Goal: Information Seeking & Learning: Learn about a topic

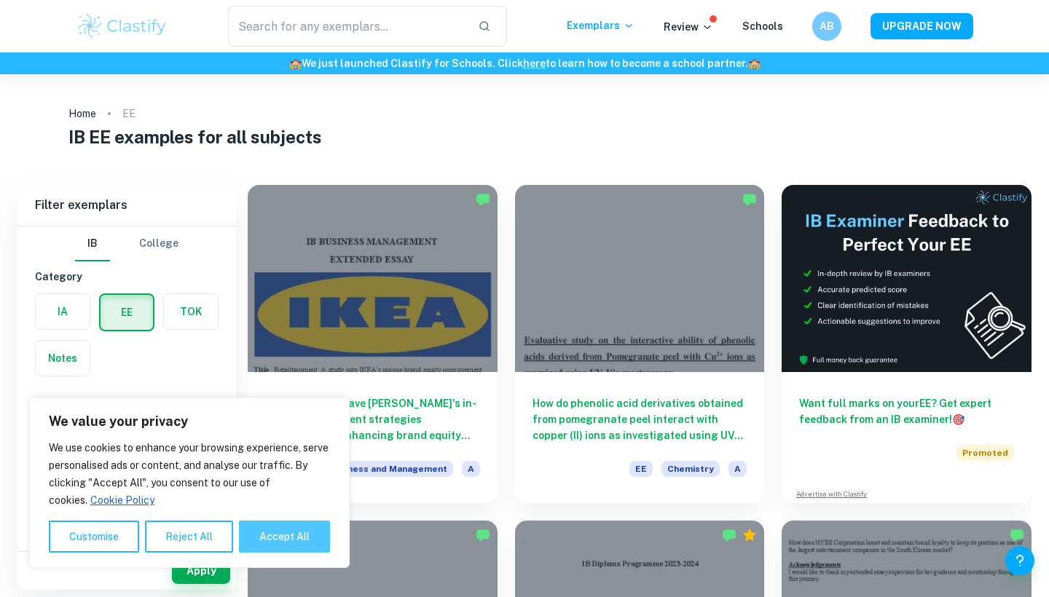
click at [294, 539] on button "Accept All" at bounding box center [284, 537] width 91 height 32
checkbox input "true"
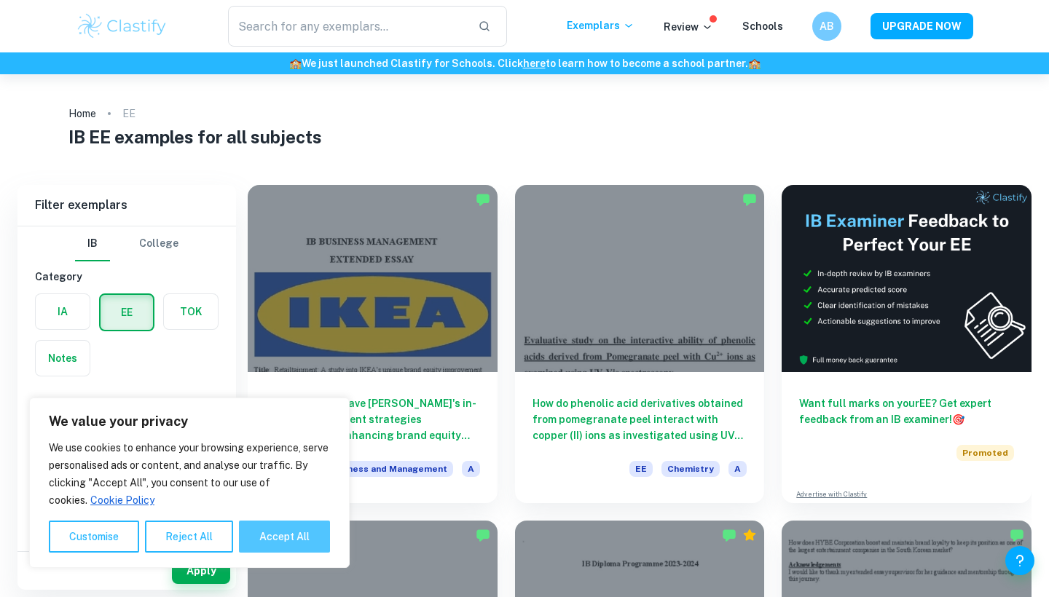
checkbox input "true"
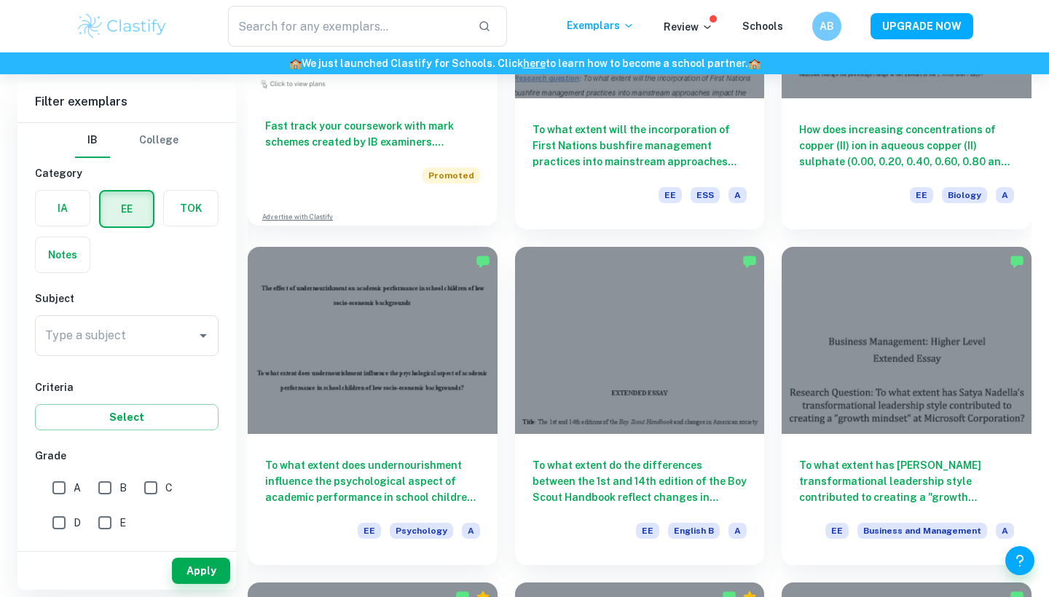
scroll to position [1032, 0]
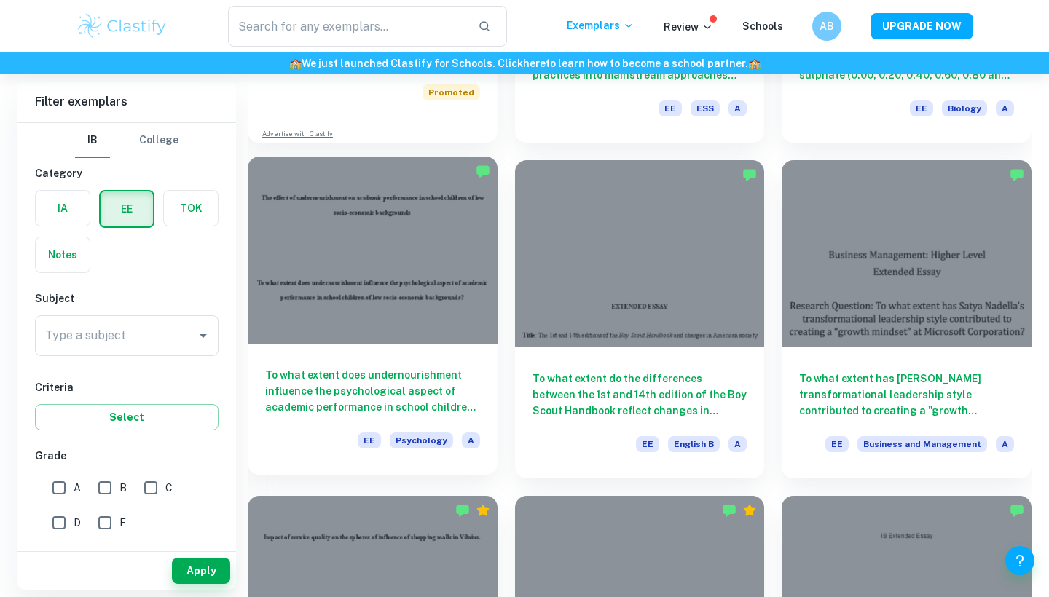
click at [456, 368] on h6 "To what extent does undernourishment influence the psychological aspect of acad…" at bounding box center [372, 391] width 215 height 48
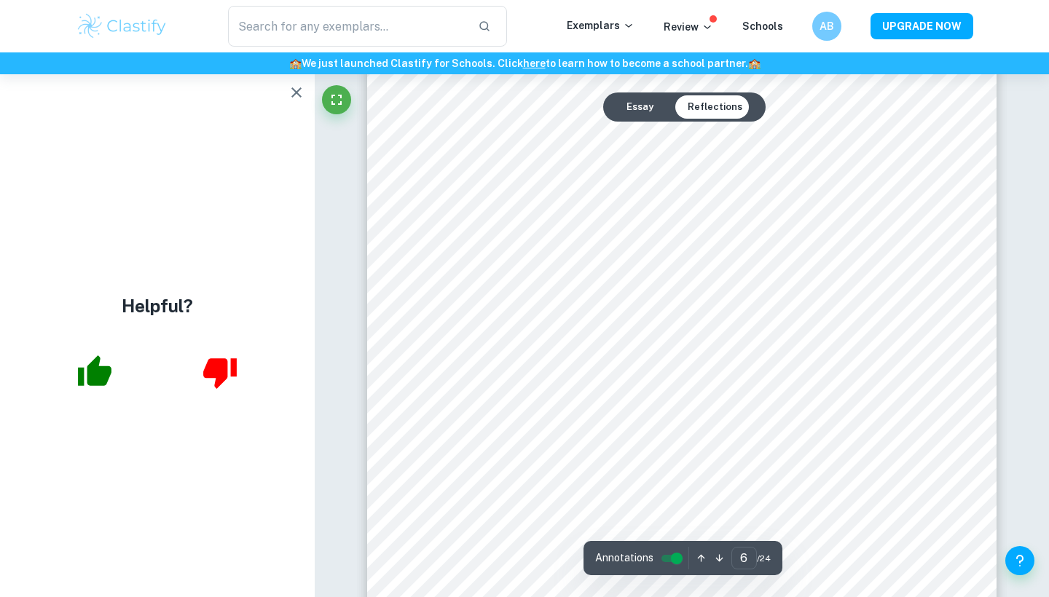
scroll to position [4901, 0]
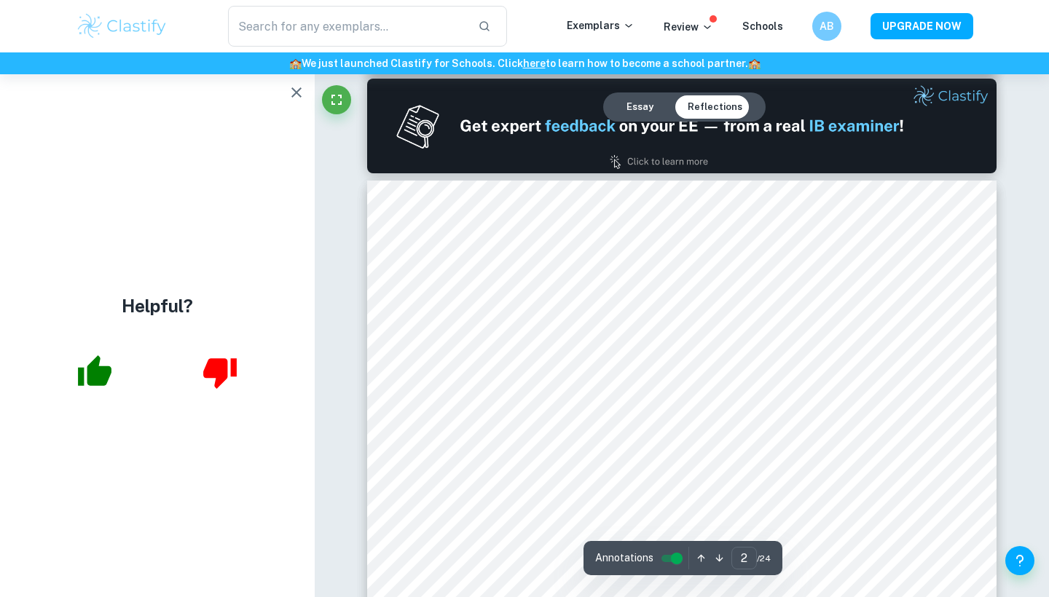
type input "1"
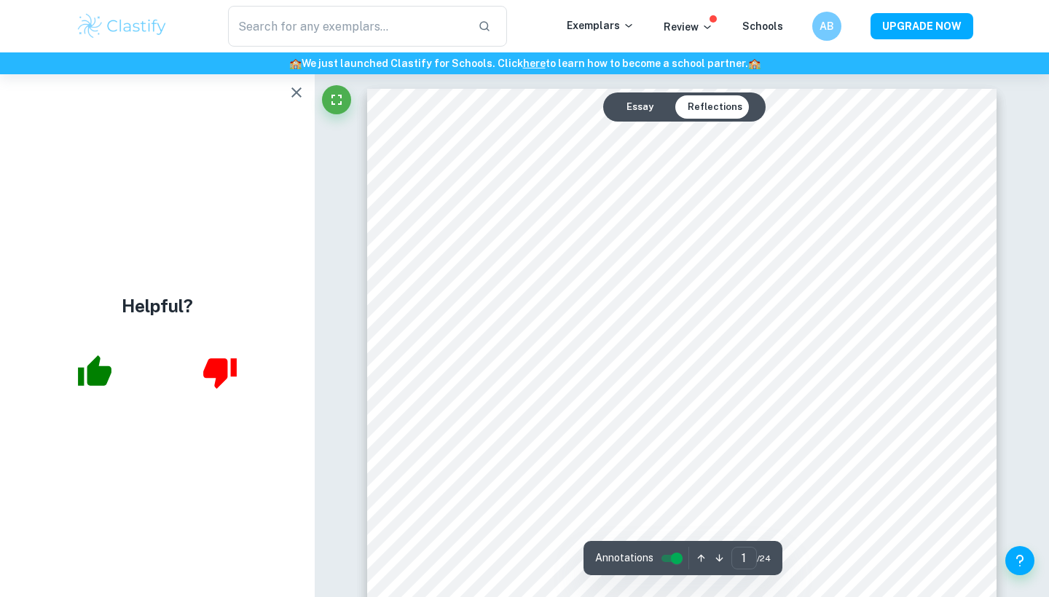
scroll to position [0, 0]
click at [302, 95] on icon "button" at bounding box center [296, 92] width 17 height 17
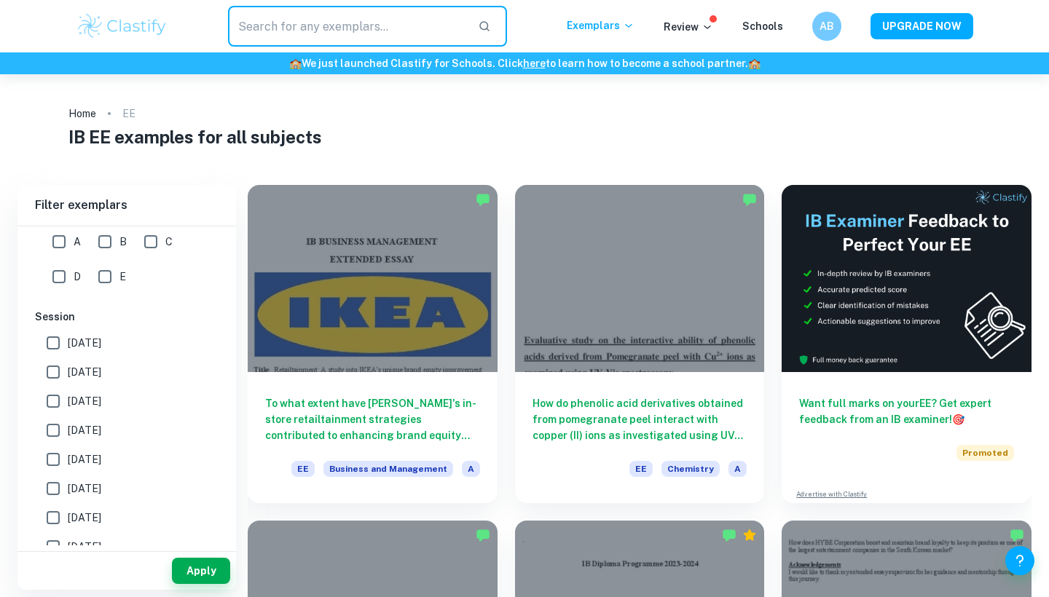
click at [409, 40] on input "text" at bounding box center [347, 26] width 238 height 41
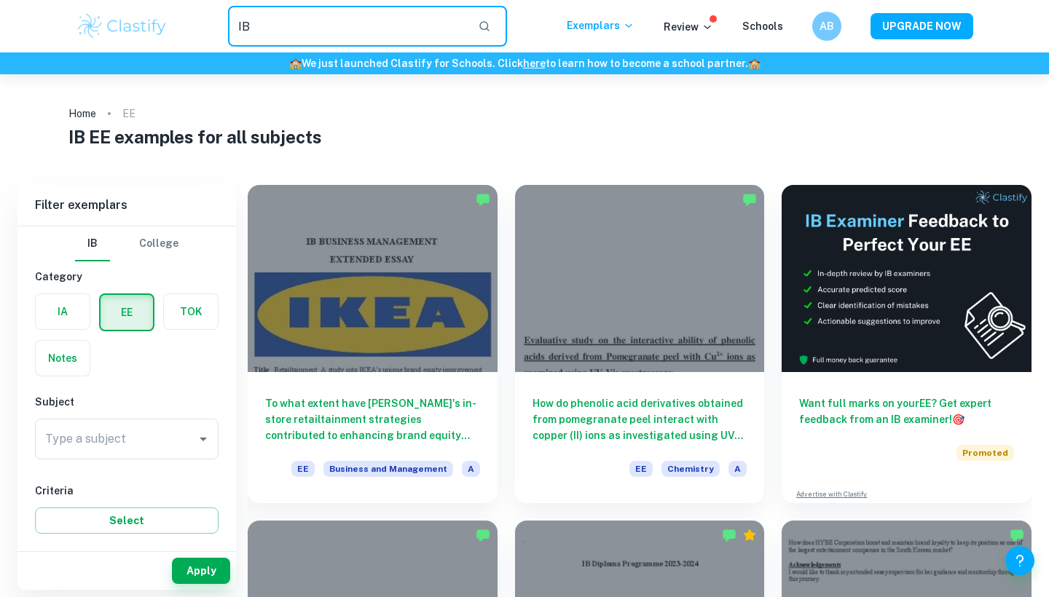
type input "I"
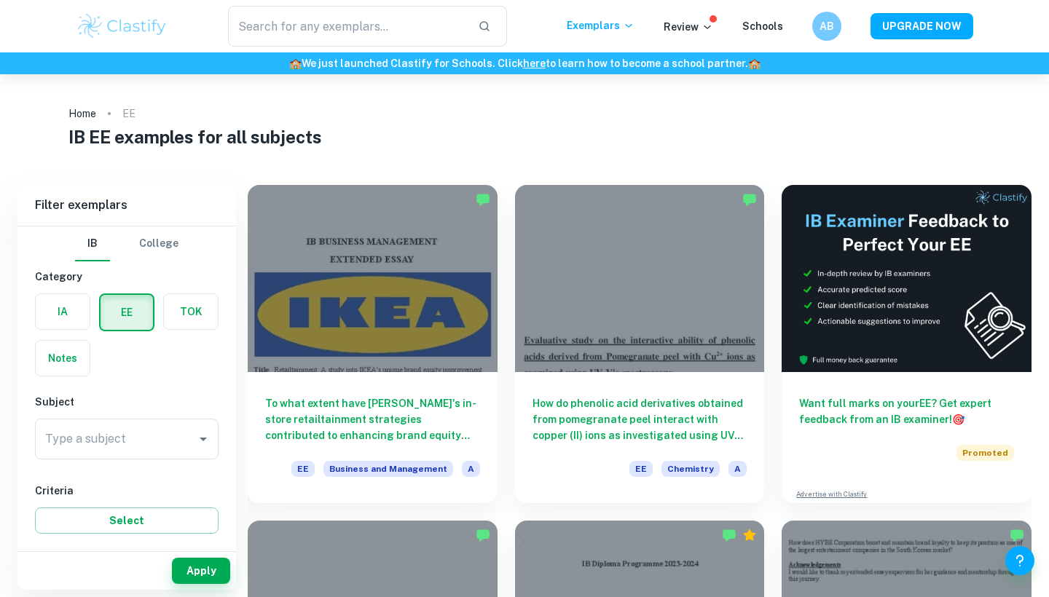
click at [113, 461] on div "Type a subject Type a subject" at bounding box center [127, 442] width 184 height 47
click at [122, 439] on input "Type a subject" at bounding box center [116, 439] width 149 height 28
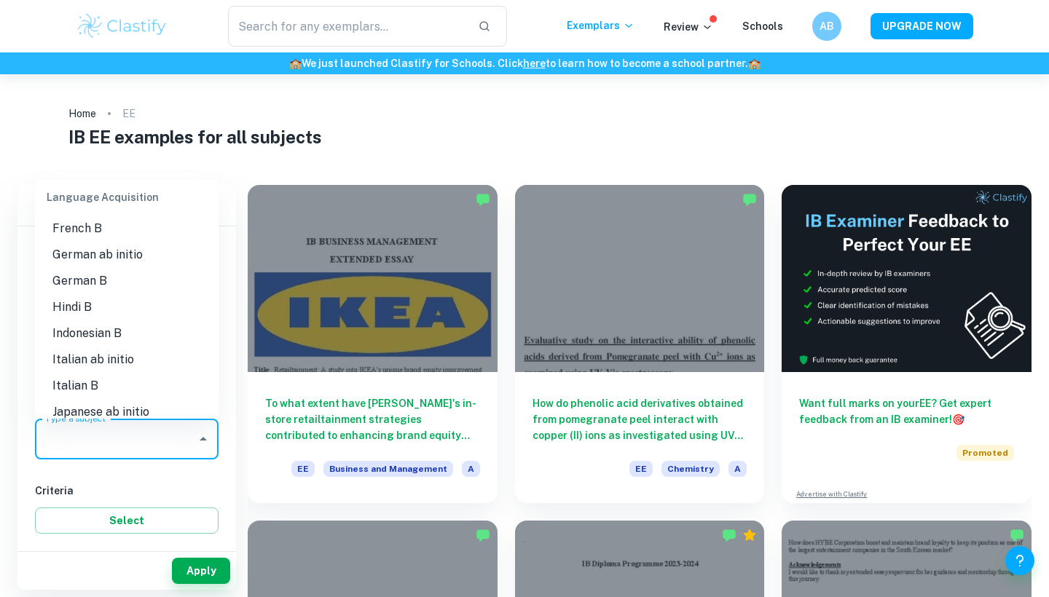
scroll to position [906, 0]
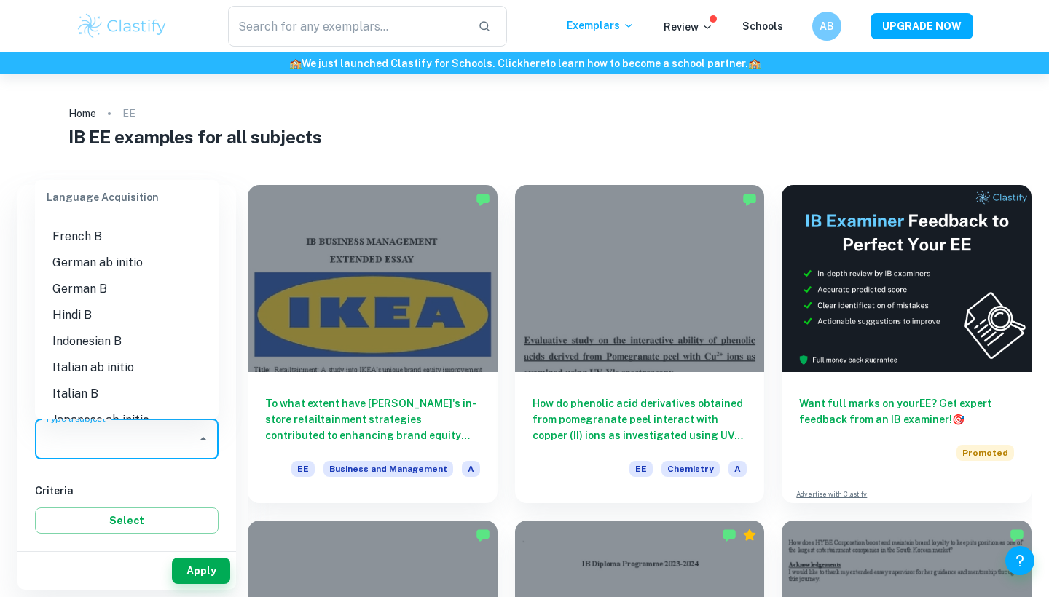
click at [118, 313] on li "Hindi B" at bounding box center [127, 315] width 184 height 26
type input "Hindi B"
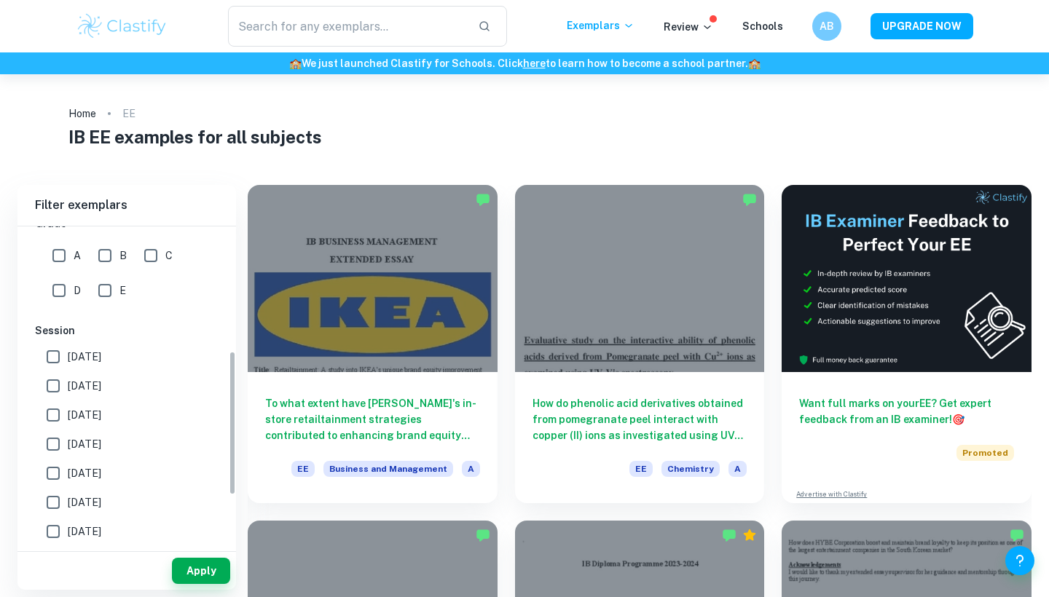
scroll to position [277, 0]
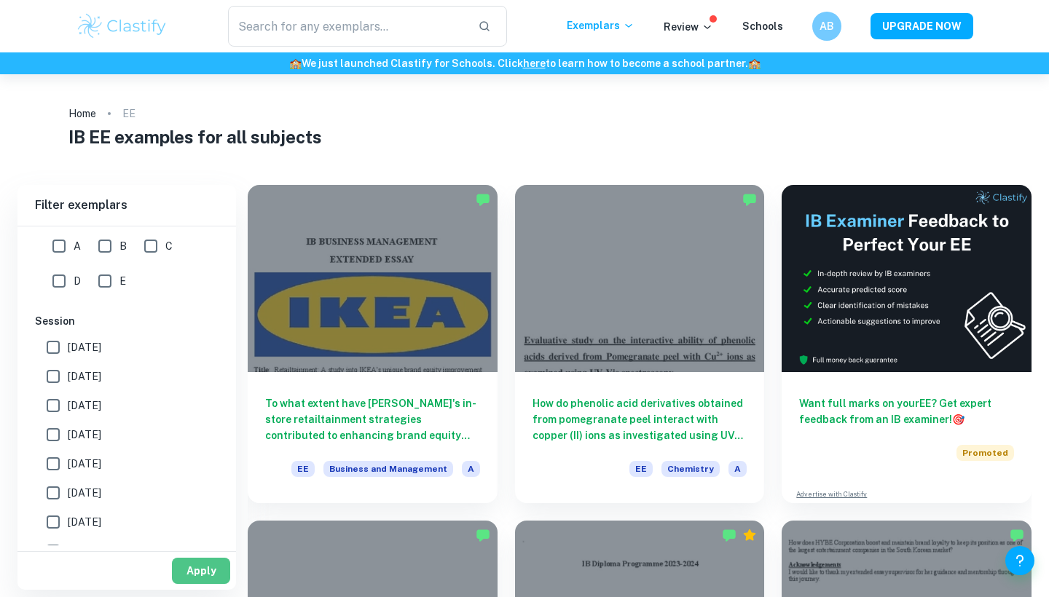
click at [192, 581] on button "Apply" at bounding box center [201, 571] width 58 height 26
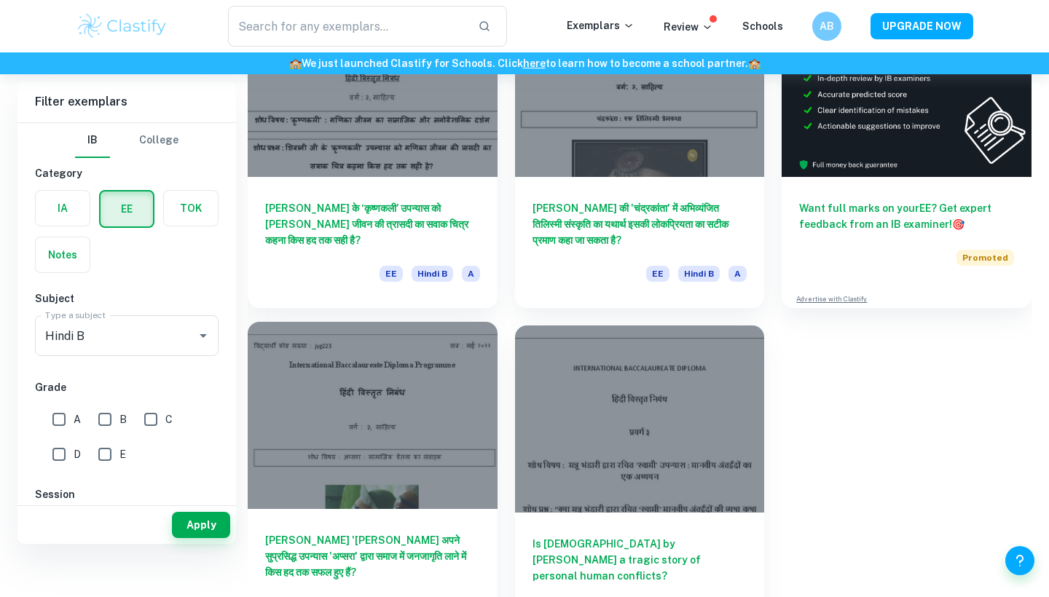
scroll to position [42, 0]
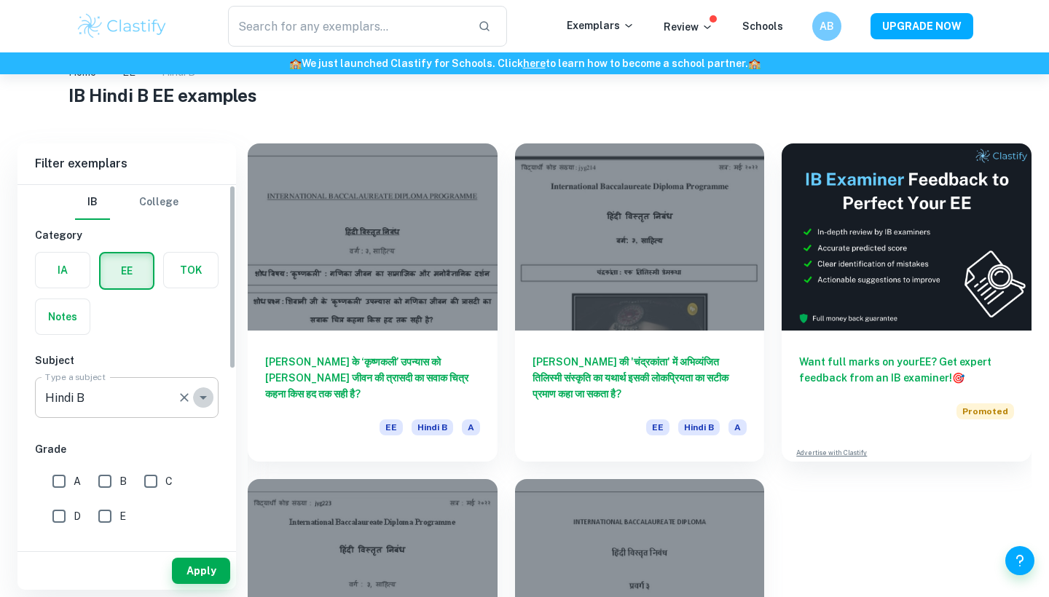
click at [200, 398] on icon "Open" at bounding box center [203, 397] width 17 height 17
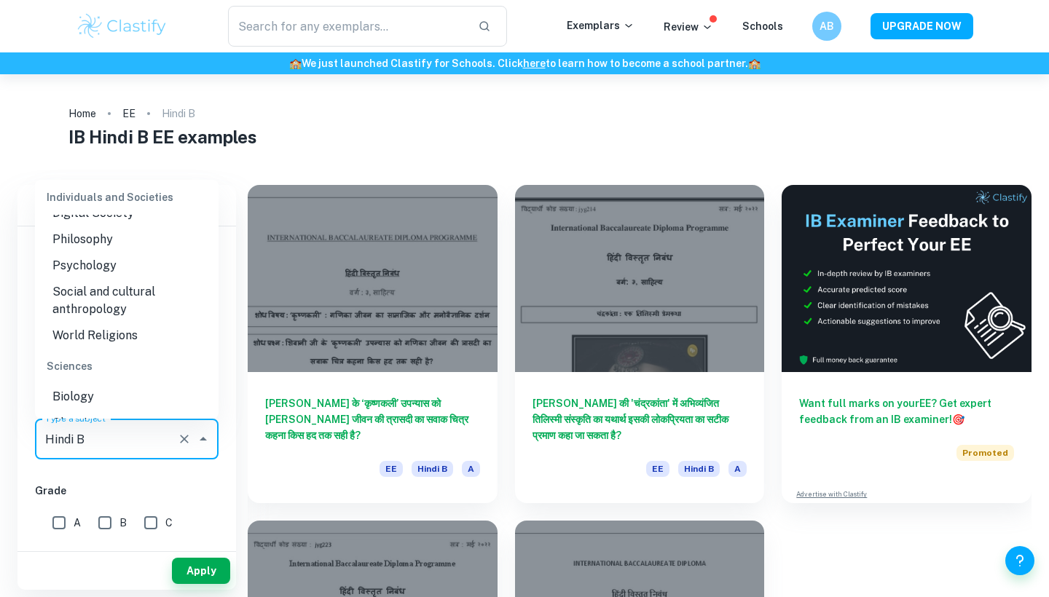
scroll to position [1488, 0]
click at [127, 302] on li "Social and cultural anthropology" at bounding box center [127, 302] width 184 height 44
type input "Social and cultural anthropology"
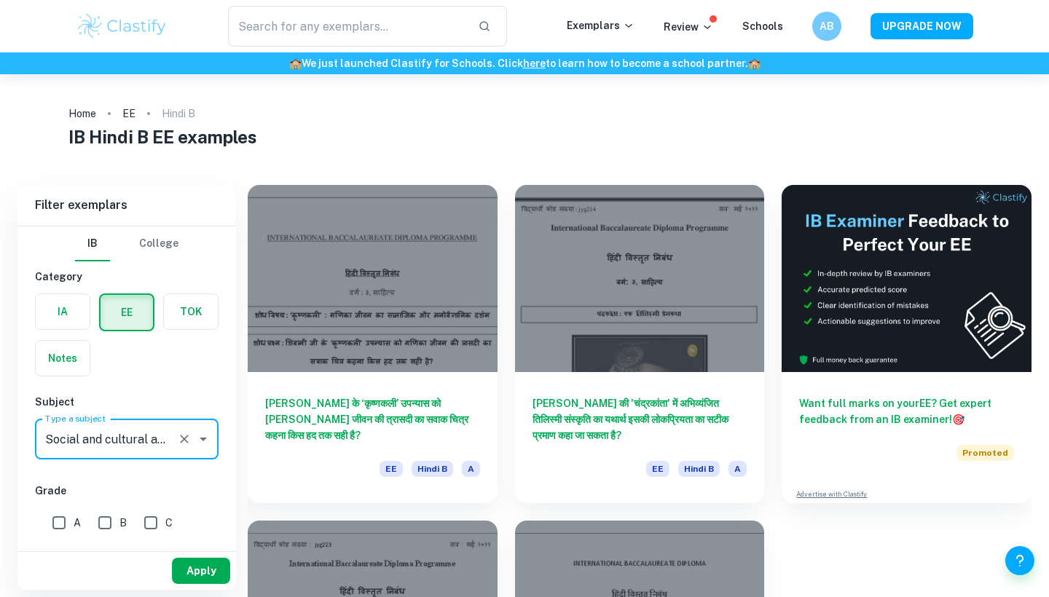
click at [189, 572] on button "Apply" at bounding box center [201, 571] width 58 height 26
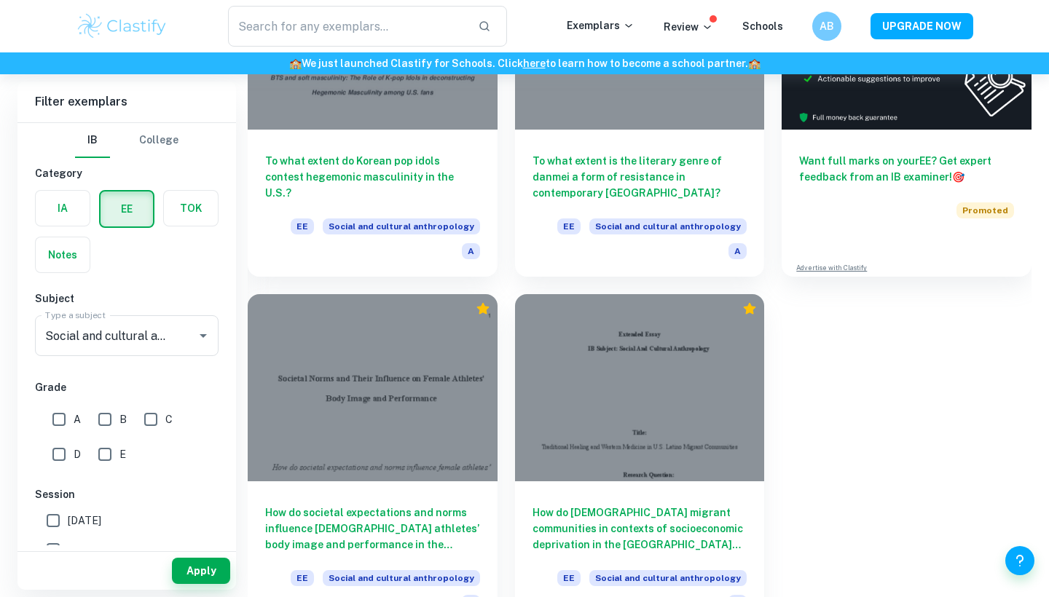
scroll to position [242, 0]
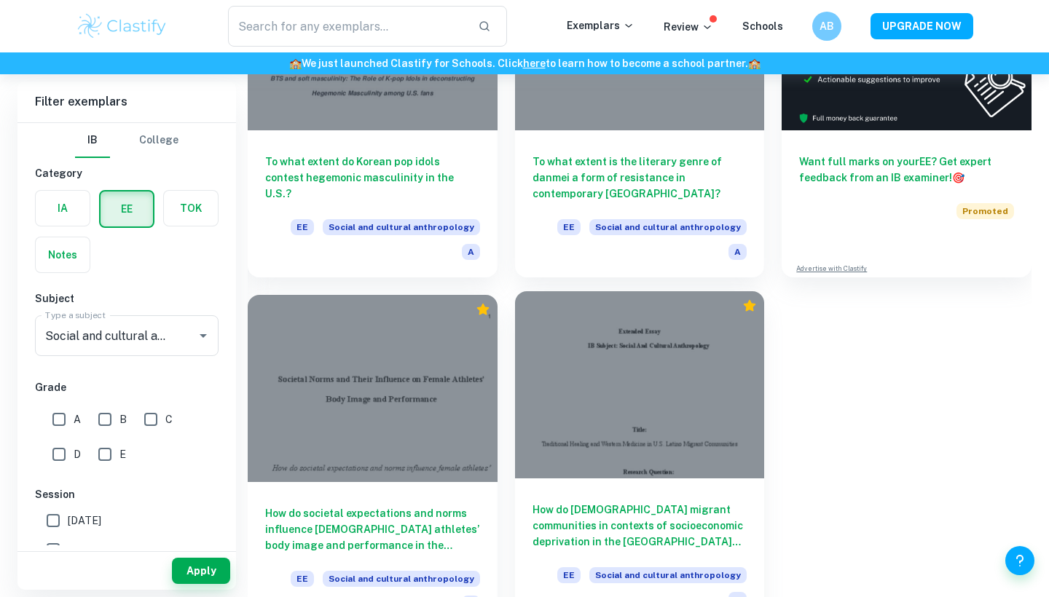
click at [541, 502] on h6 "How do [DEMOGRAPHIC_DATA] migrant communities in contexts of socioeconomic depr…" at bounding box center [640, 526] width 215 height 48
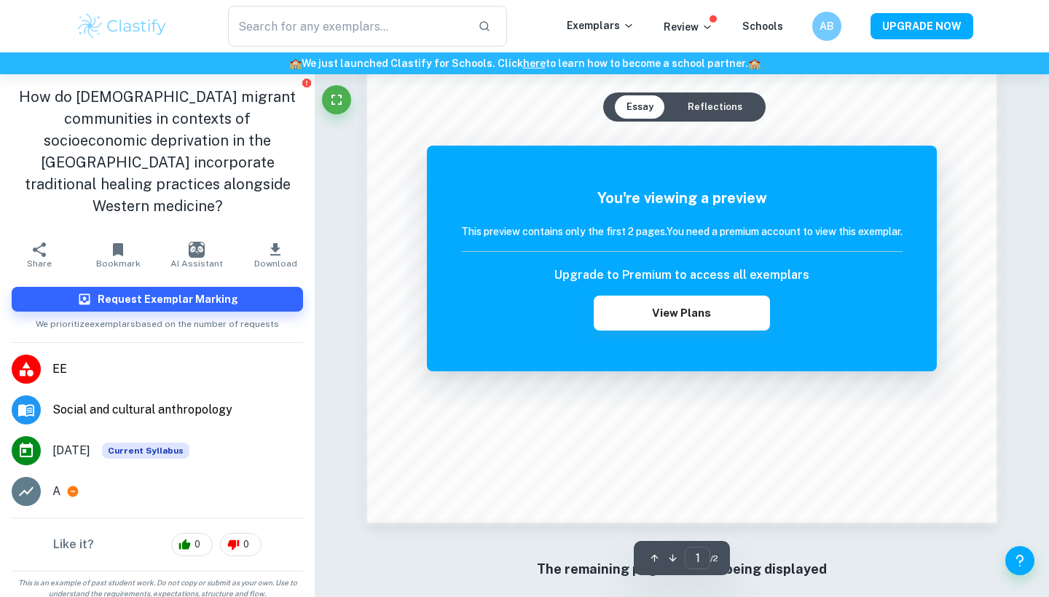
scroll to position [1199, 0]
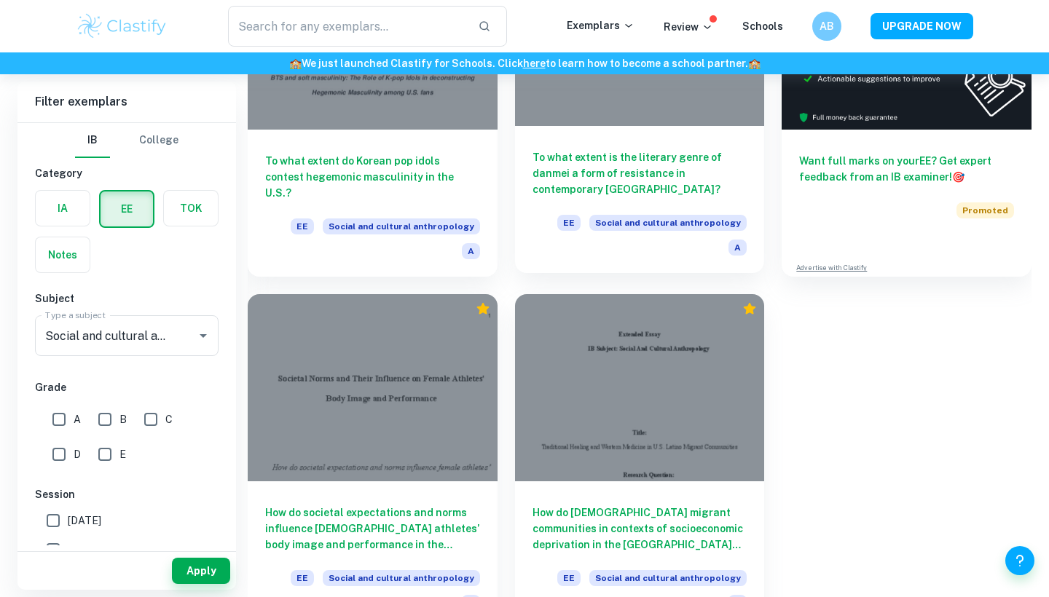
scroll to position [242, 0]
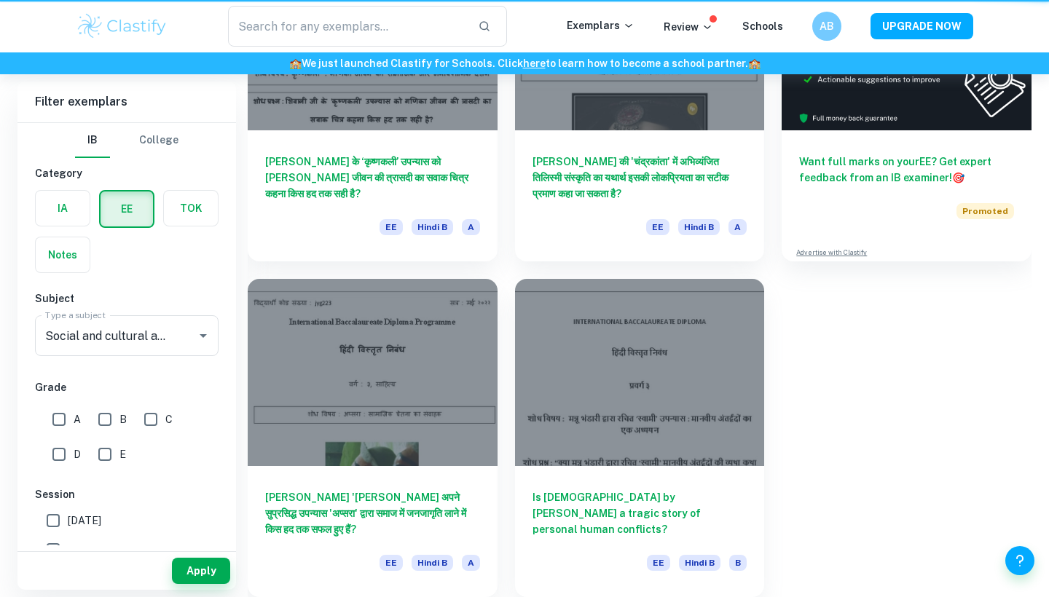
type input "Hindi B"
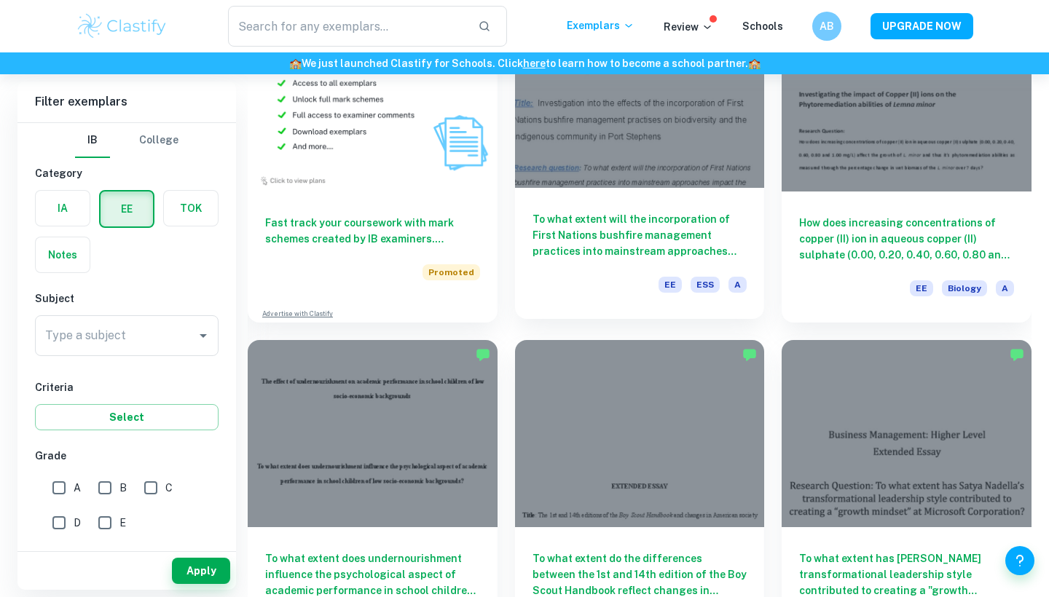
scroll to position [935, 0]
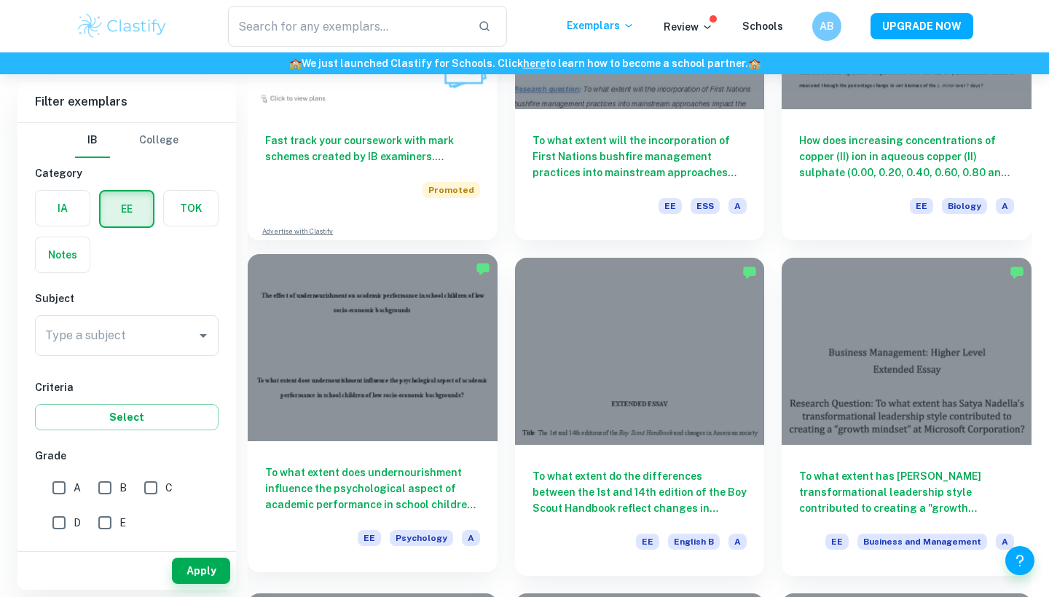
click at [406, 480] on h6 "To what extent does undernourishment influence the psychological aspect of acad…" at bounding box center [372, 489] width 215 height 48
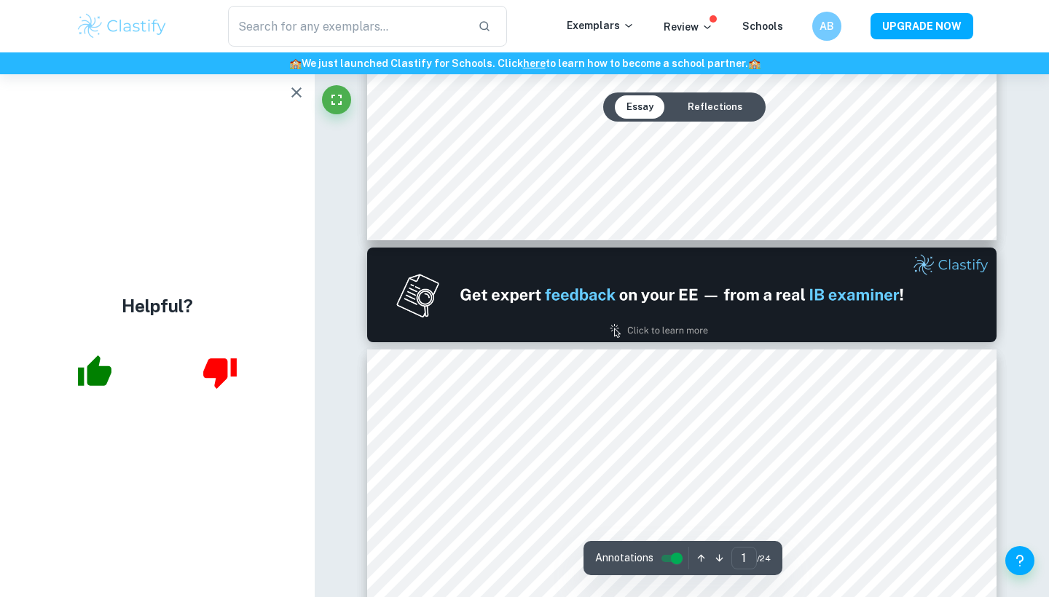
type input "2"
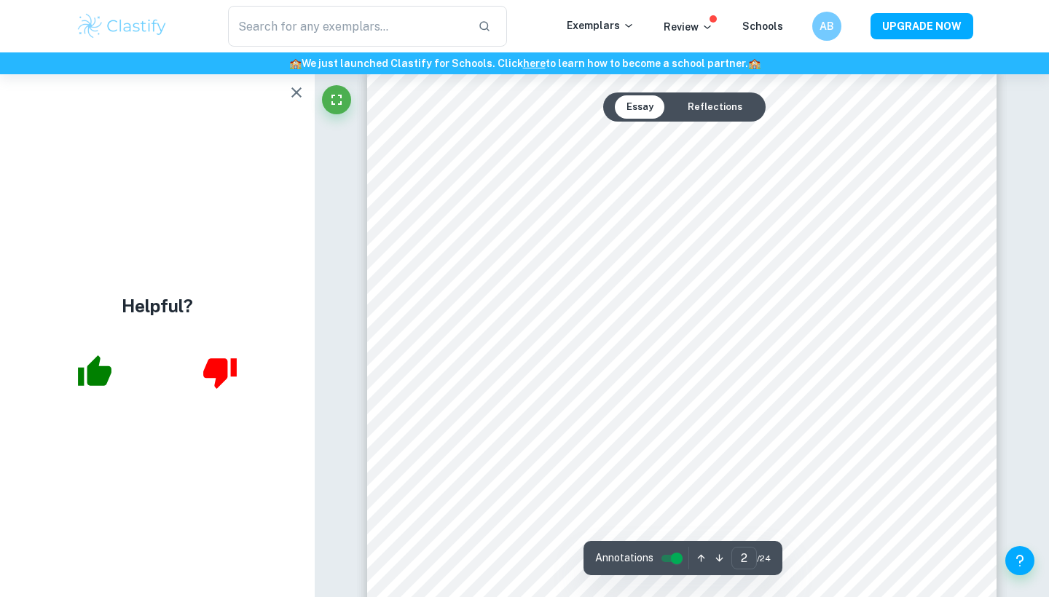
scroll to position [1018, 0]
